Goal: Information Seeking & Learning: Check status

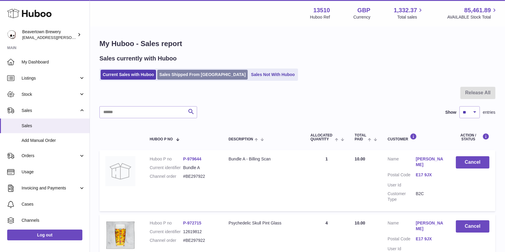
click at [192, 73] on link "Sales Shipped From [GEOGRAPHIC_DATA]" at bounding box center [202, 75] width 90 height 10
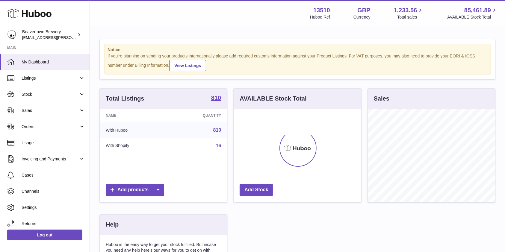
scroll to position [93, 127]
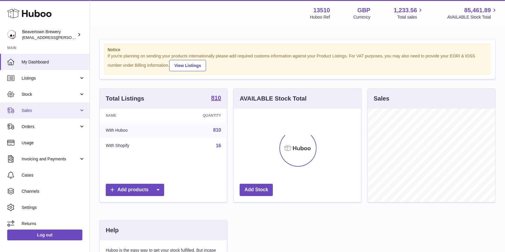
click at [30, 113] on span "Sales" at bounding box center [50, 111] width 57 height 6
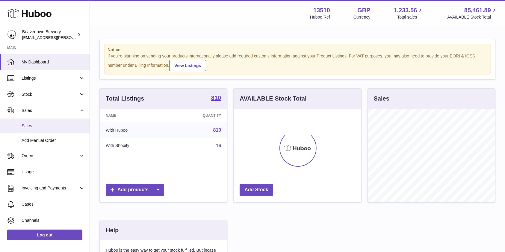
click at [30, 125] on span "Sales" at bounding box center [53, 126] width 63 height 6
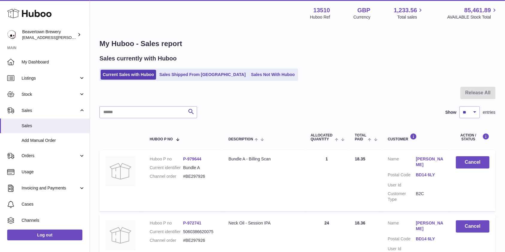
click at [189, 78] on link "Sales Shipped From [GEOGRAPHIC_DATA]" at bounding box center [202, 75] width 90 height 10
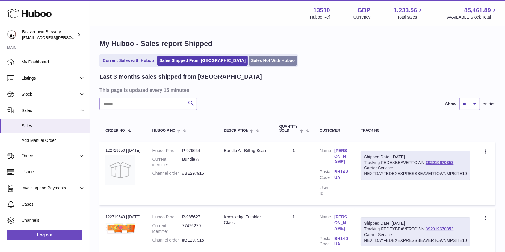
click at [249, 58] on link "Sales Not With Huboo" at bounding box center [273, 61] width 48 height 10
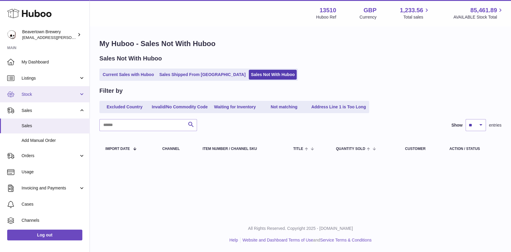
click at [27, 99] on link "Stock" at bounding box center [45, 94] width 90 height 16
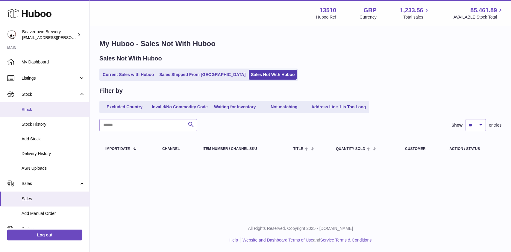
click at [31, 112] on span "Stock" at bounding box center [53, 110] width 63 height 6
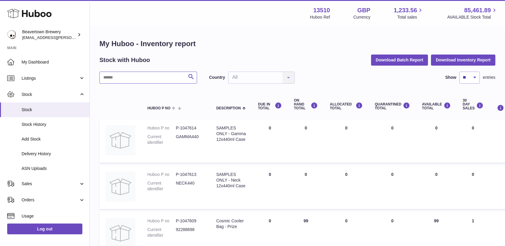
click at [129, 78] on input "text" at bounding box center [148, 78] width 98 height 12
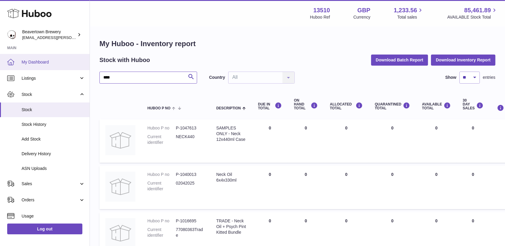
drag, startPoint x: 133, startPoint y: 74, endPoint x: 75, endPoint y: 69, distance: 58.0
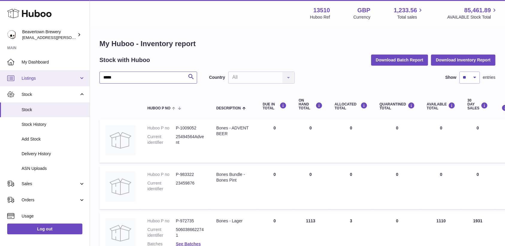
drag, startPoint x: 120, startPoint y: 72, endPoint x: 75, endPoint y: 72, distance: 45.2
type input "*****"
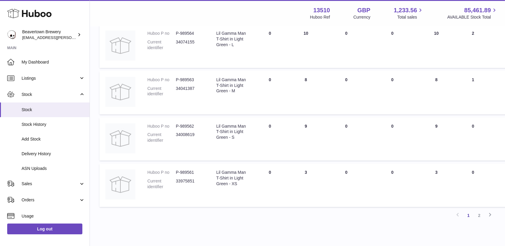
scroll to position [388, 0]
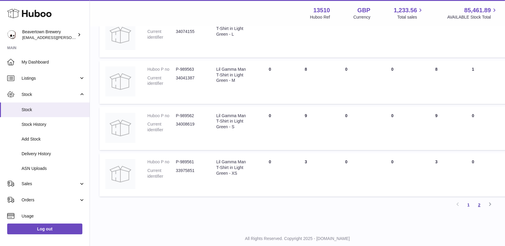
click at [477, 203] on link "2" at bounding box center [479, 204] width 11 height 11
